Goal: Find specific page/section: Find specific page/section

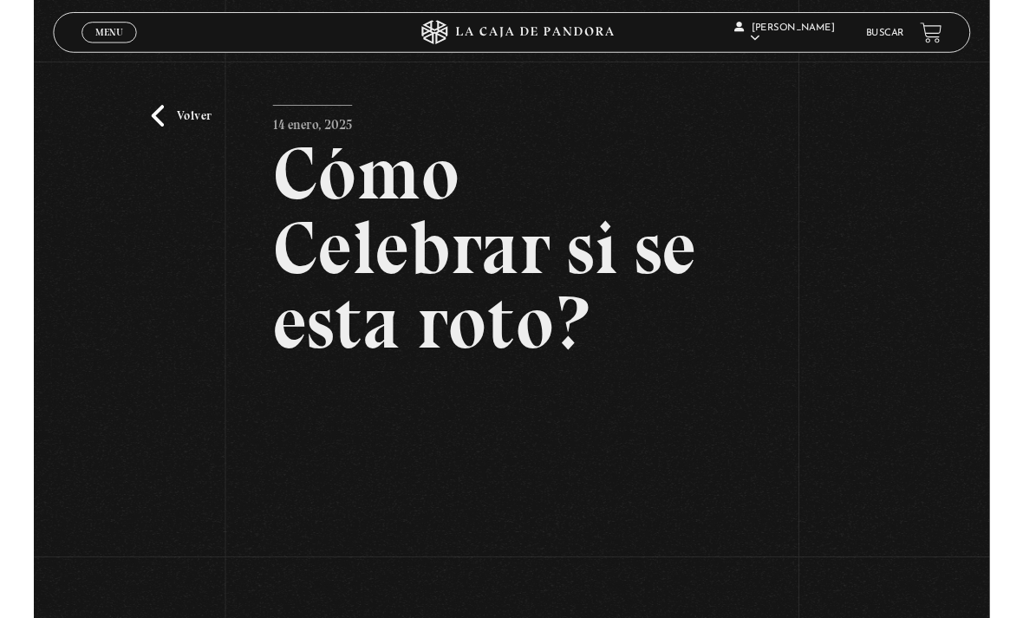
scroll to position [337, 0]
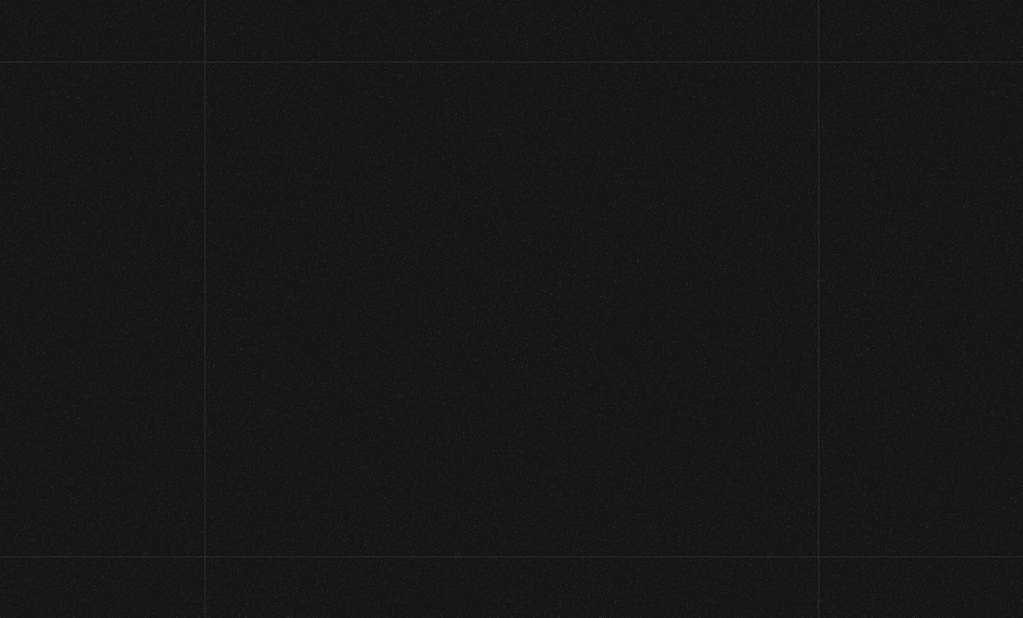
scroll to position [211, 0]
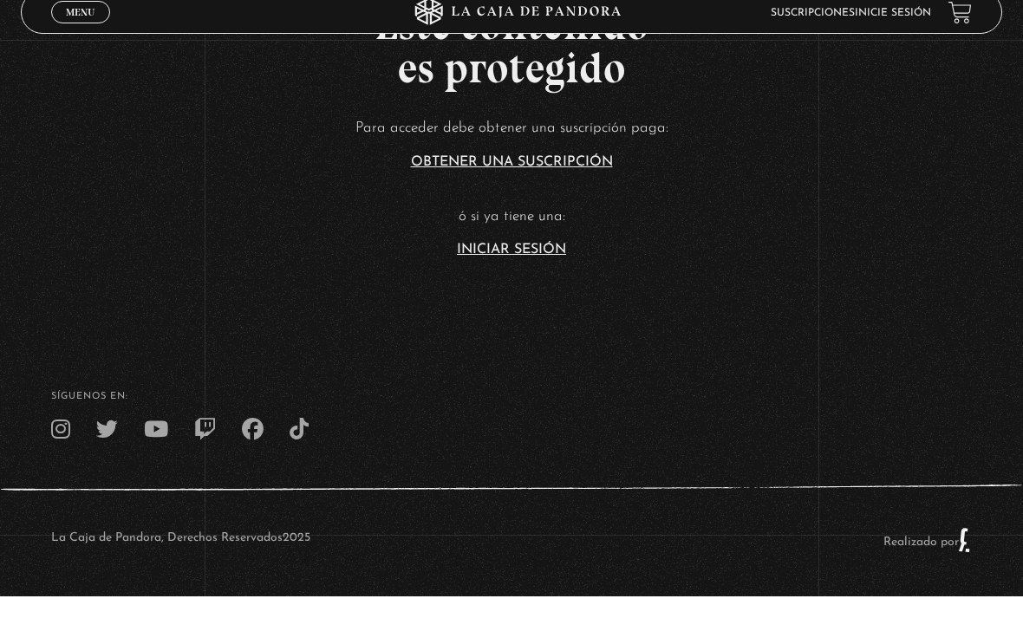
click at [490, 264] on link "Iniciar Sesión" at bounding box center [511, 271] width 109 height 14
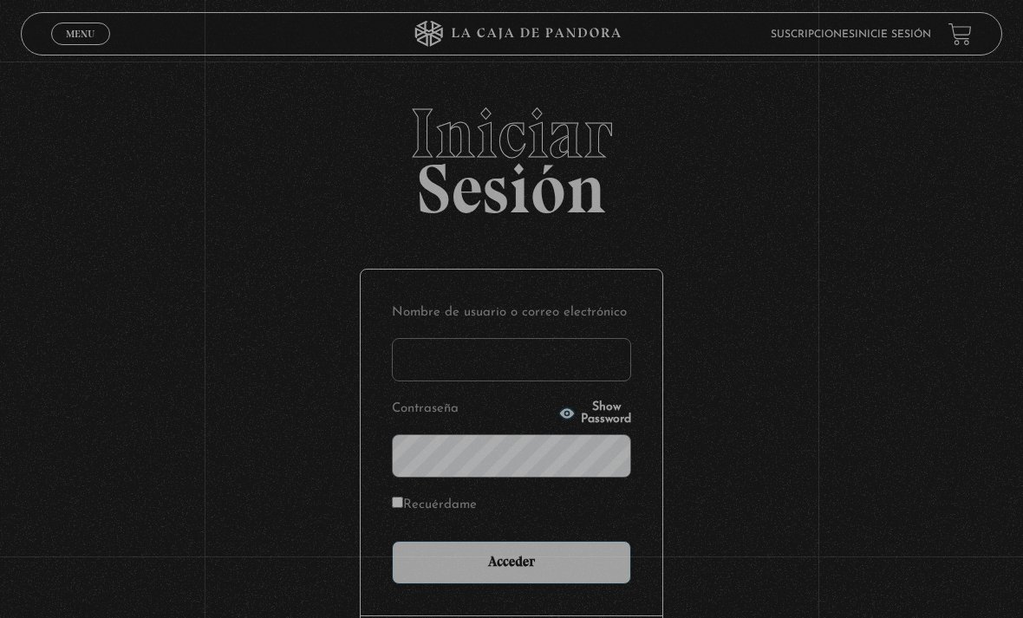
type input "nanwi"
click at [512, 571] on input "Acceder" at bounding box center [511, 562] width 239 height 43
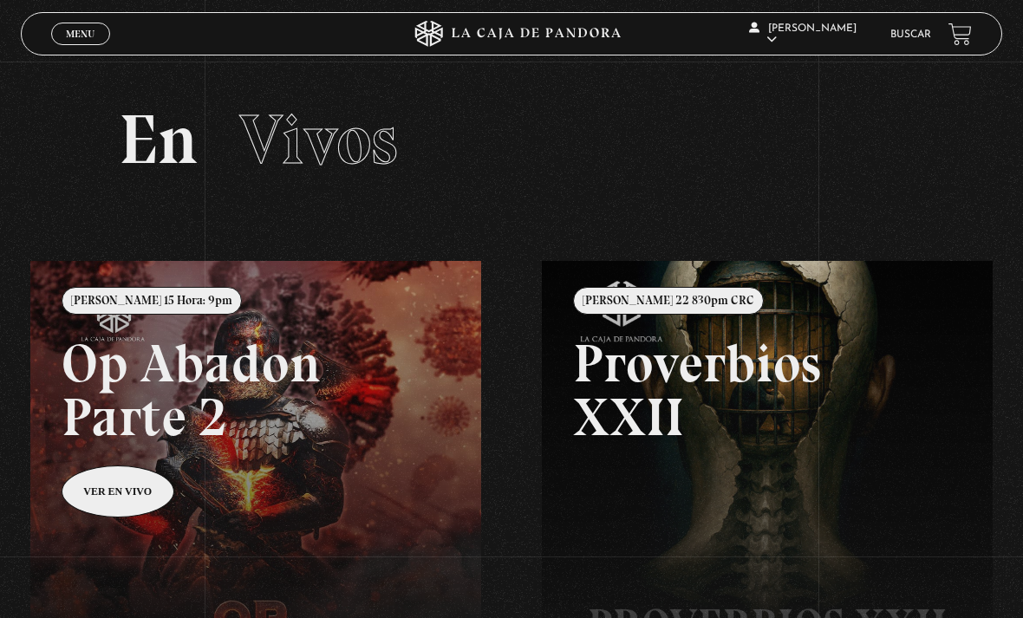
click at [70, 45] on span "Cerrar" at bounding box center [81, 49] width 41 height 12
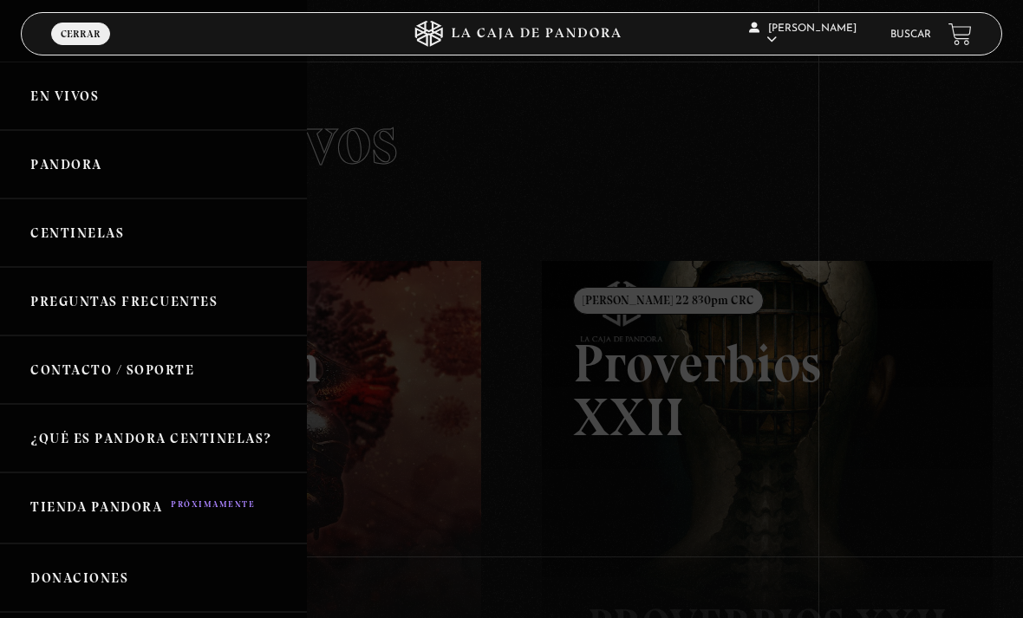
click at [79, 225] on link "Centinelas" at bounding box center [153, 233] width 307 height 68
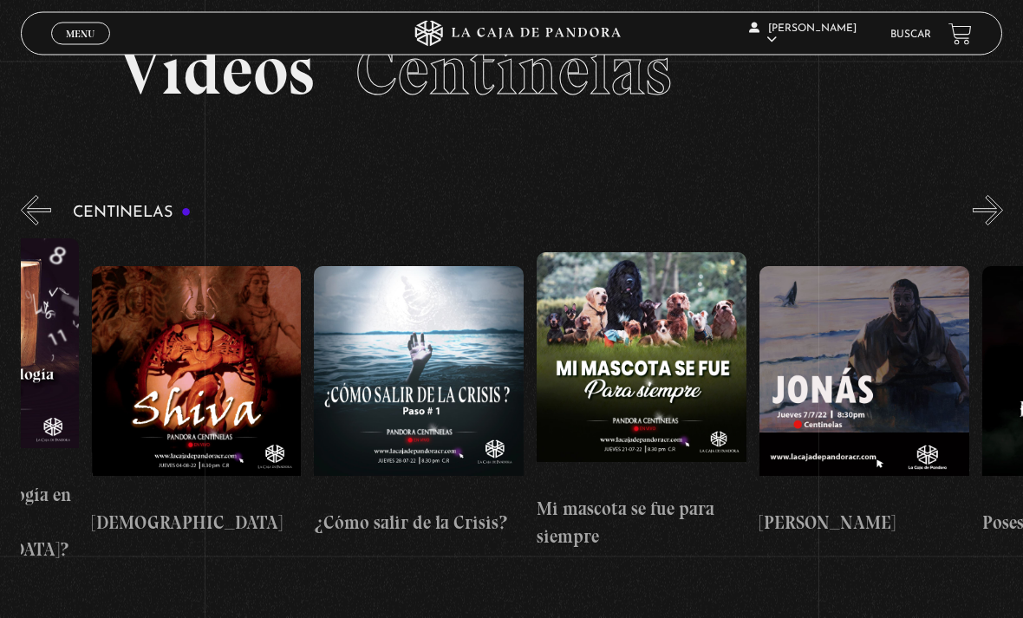
scroll to position [0, 12182]
